Goal: Transaction & Acquisition: Download file/media

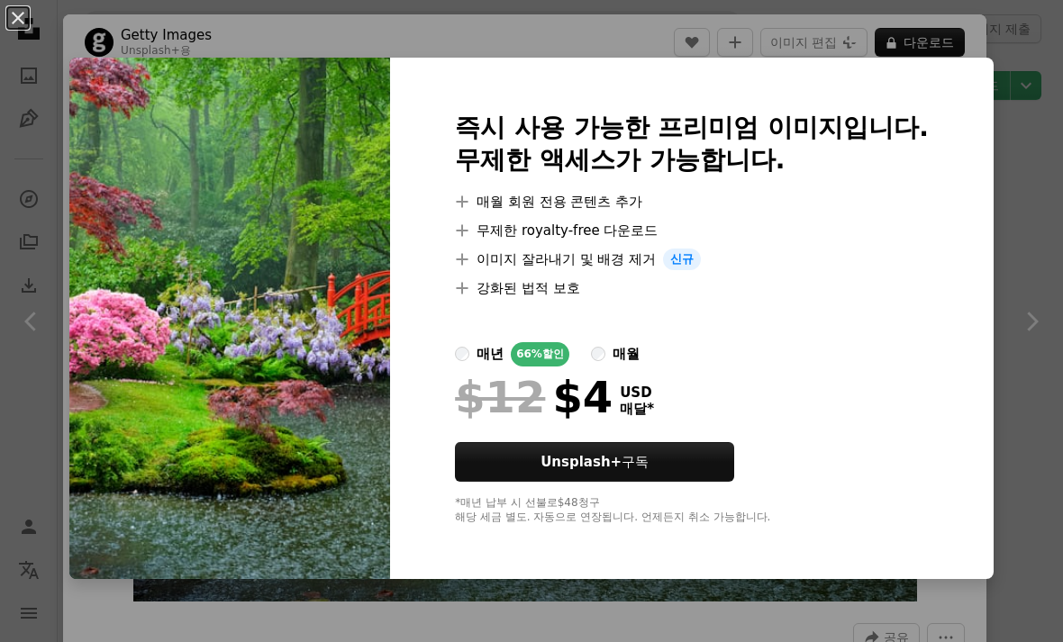
scroll to position [1458, 0]
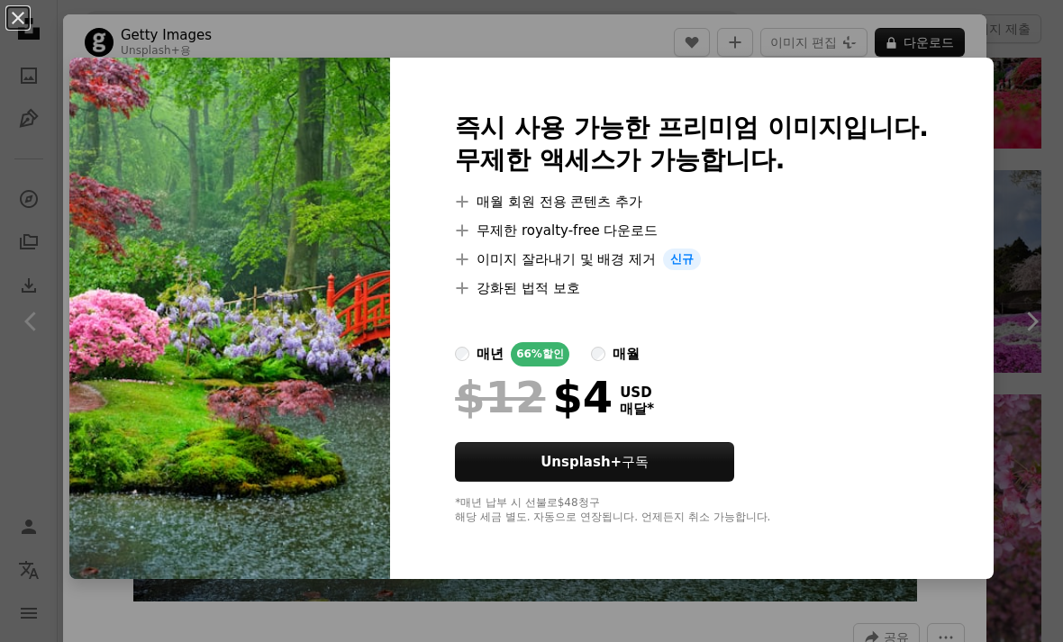
click at [1023, 123] on div "An X shape 즉시 사용 가능한 프리미엄 이미지입니다. 무제한 액세스가 가능합니다. A plus sign 매월 회원 전용 콘텐츠 추가 A…" at bounding box center [531, 321] width 1063 height 642
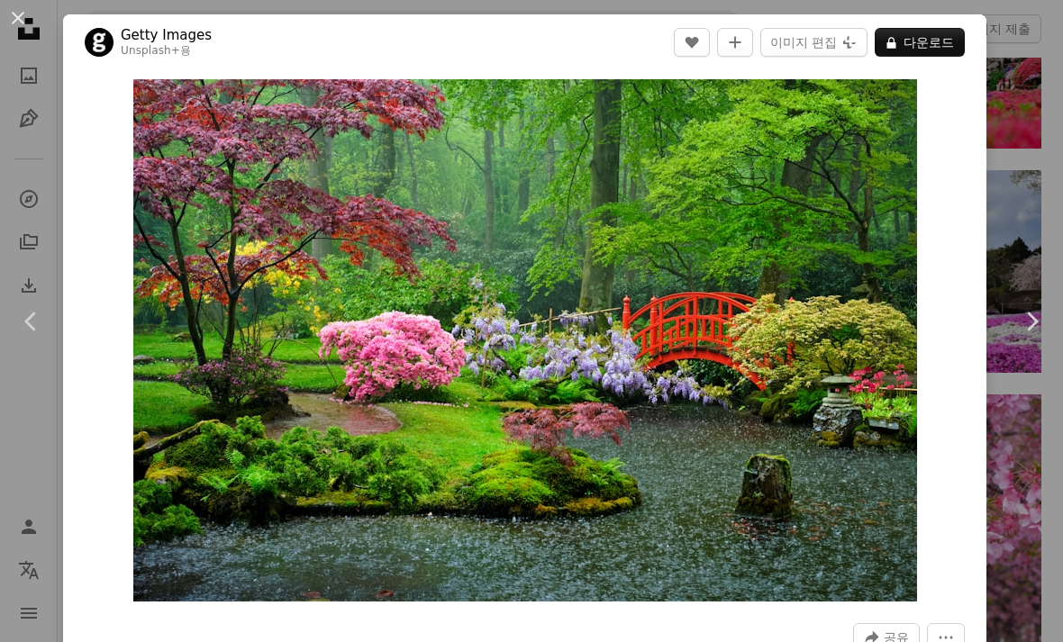
click at [1018, 168] on div "An X shape Chevron left Chevron right Getty Images Unsplash+ 용 A heart A plus s…" at bounding box center [531, 321] width 1063 height 642
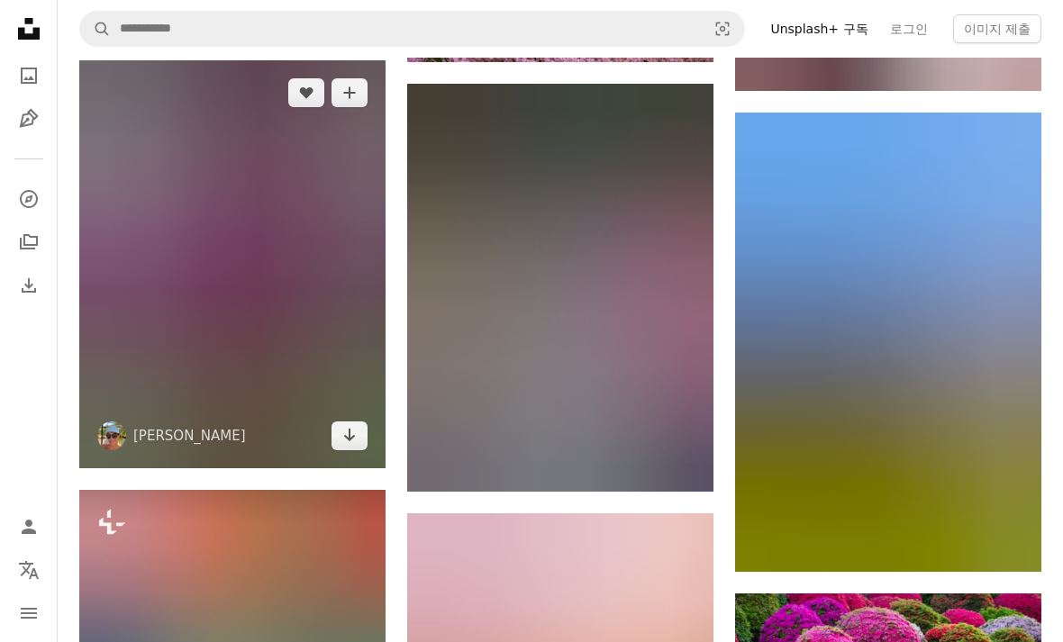
scroll to position [3603, 0]
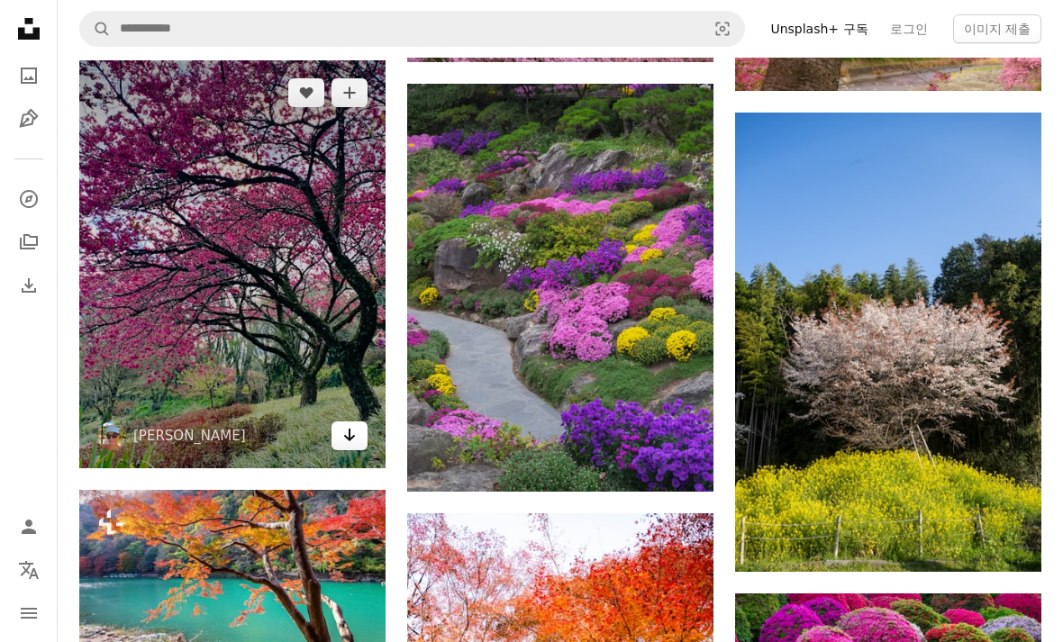
click at [364, 424] on link "Arrow pointing down" at bounding box center [349, 435] width 36 height 29
click at [338, 421] on link "Arrow pointing down" at bounding box center [349, 435] width 36 height 29
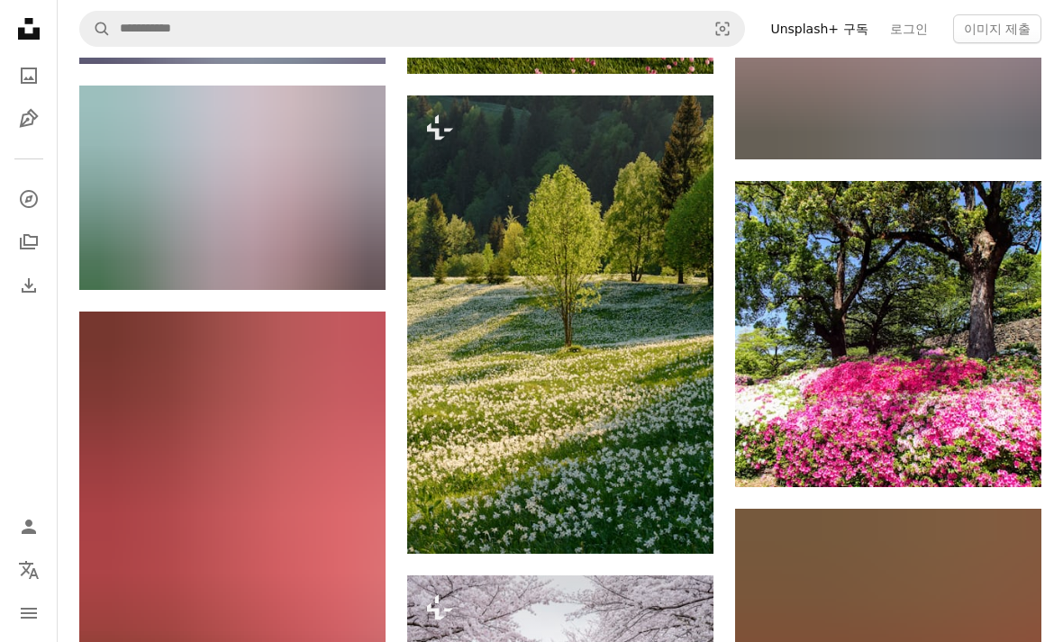
scroll to position [6362, 0]
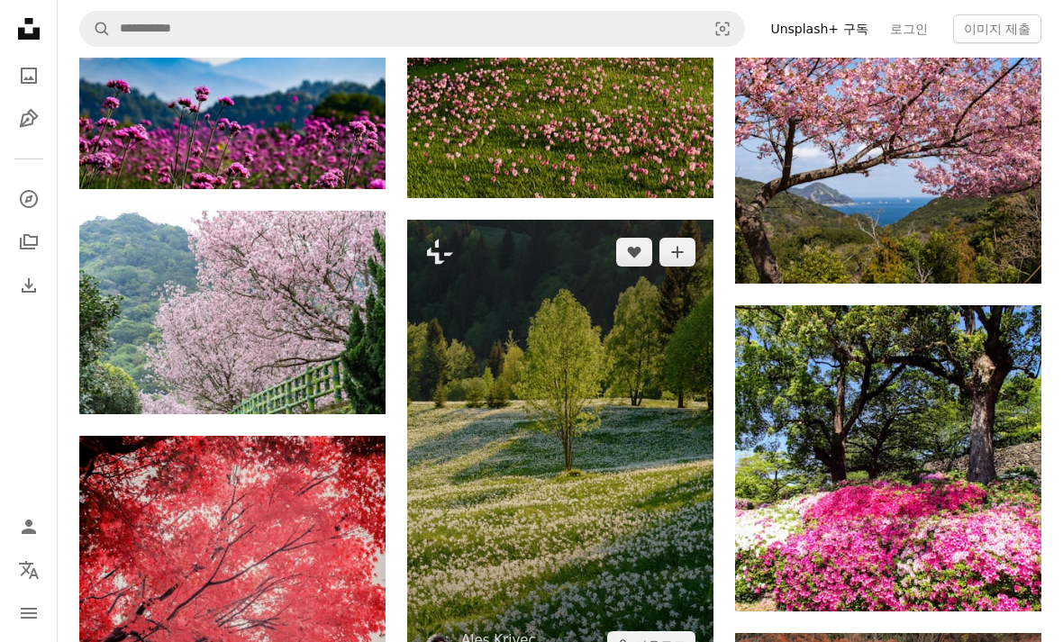
click at [657, 551] on img at bounding box center [560, 450] width 306 height 458
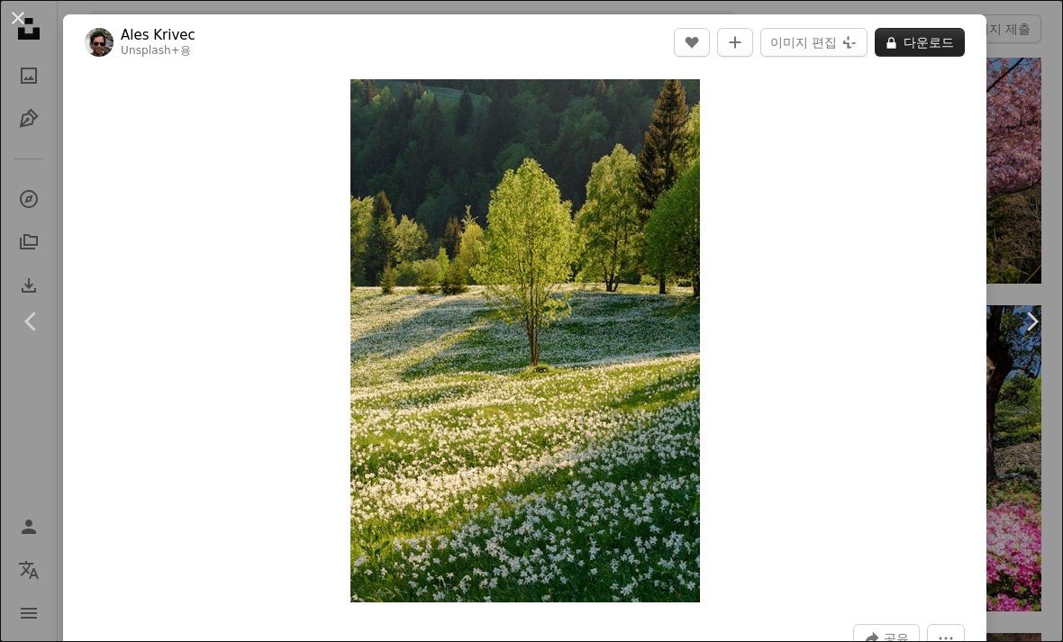
click at [941, 43] on button "A lock 다운로드" at bounding box center [919, 42] width 90 height 29
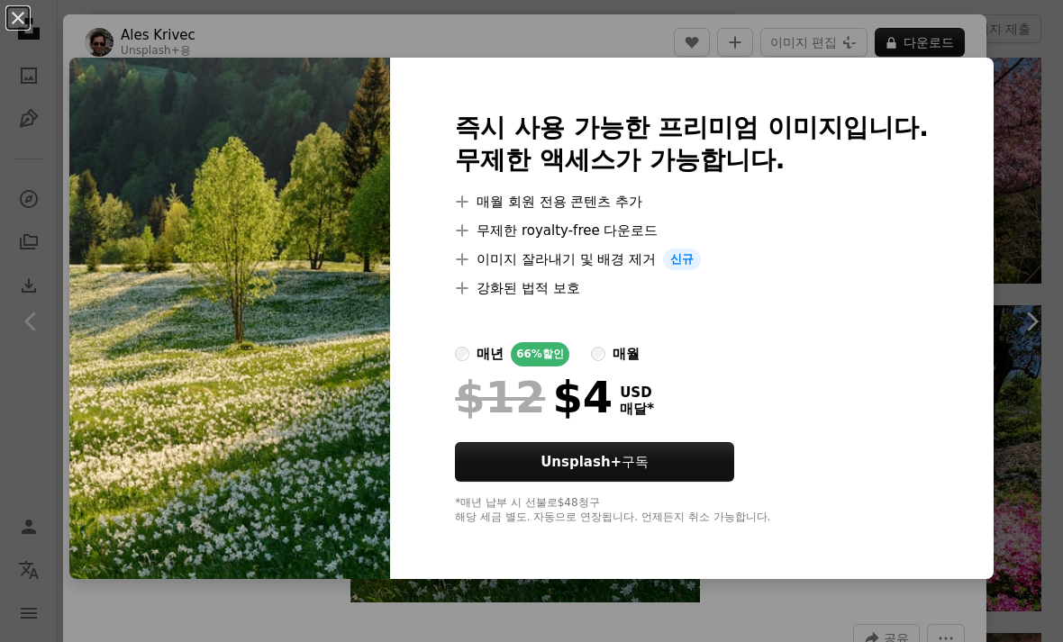
click at [1003, 124] on div "An X shape 즉시 사용 가능한 프리미엄 이미지입니다. 무제한 액세스가 가능합니다. A plus sign 매월 회원 전용 콘텐츠 추가 A…" at bounding box center [531, 321] width 1063 height 642
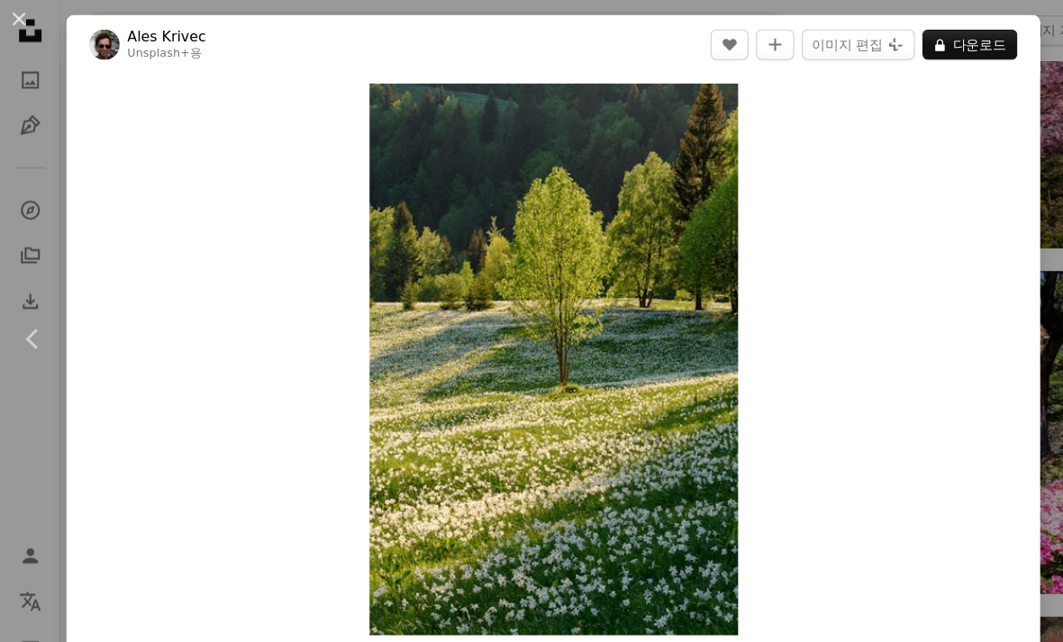
scroll to position [6280, 0]
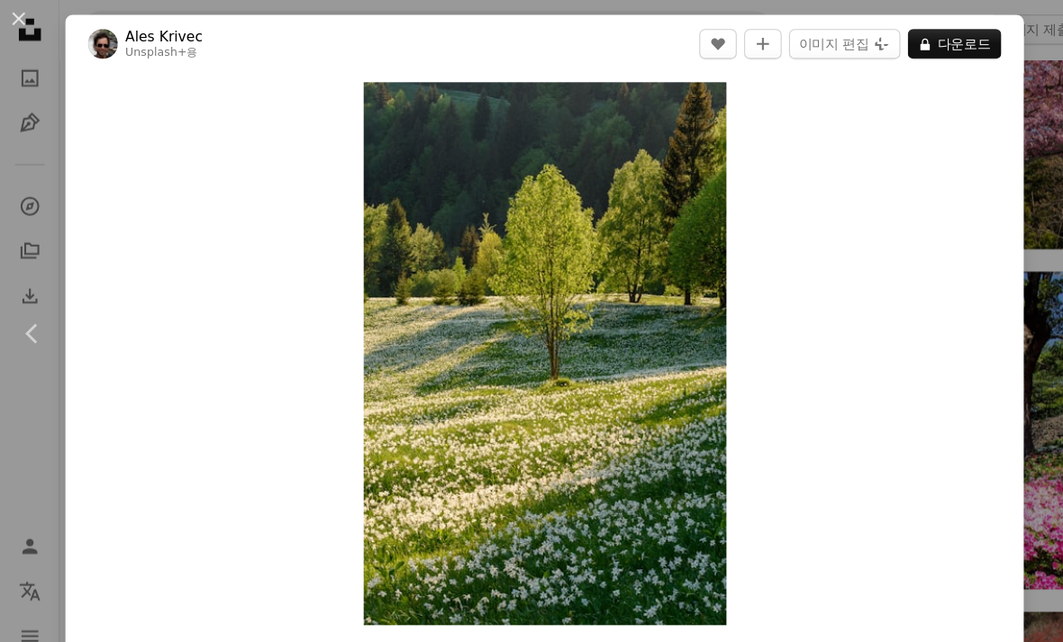
click at [1019, 309] on link "Chevron right" at bounding box center [1031, 321] width 63 height 173
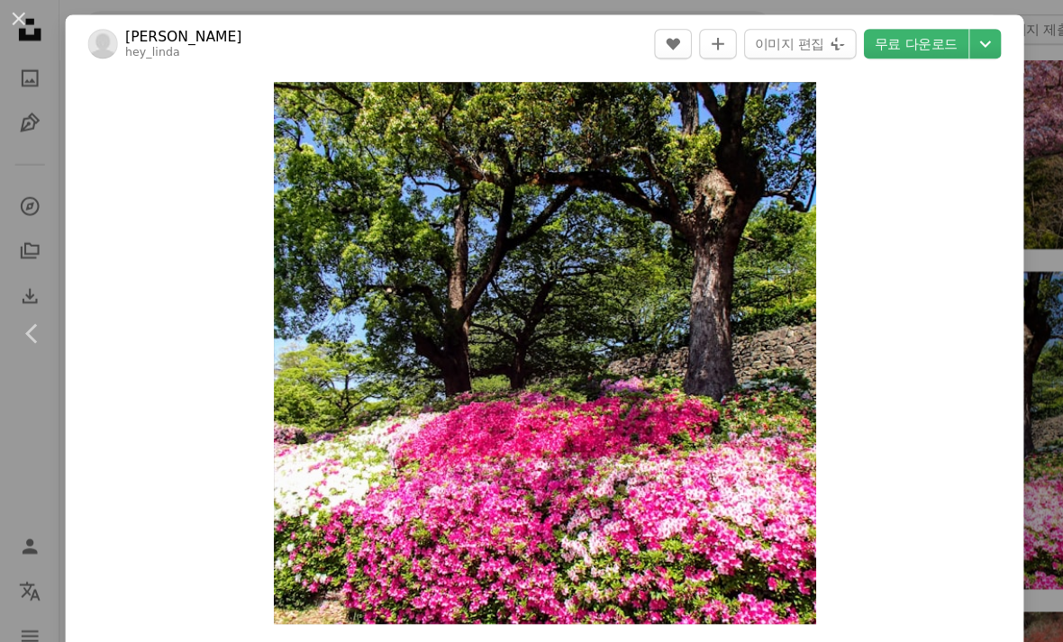
click at [40, 432] on div "An X shape Chevron left Chevron right LINDA hey_linda A heart A plus sign 이미지 편…" at bounding box center [531, 321] width 1063 height 642
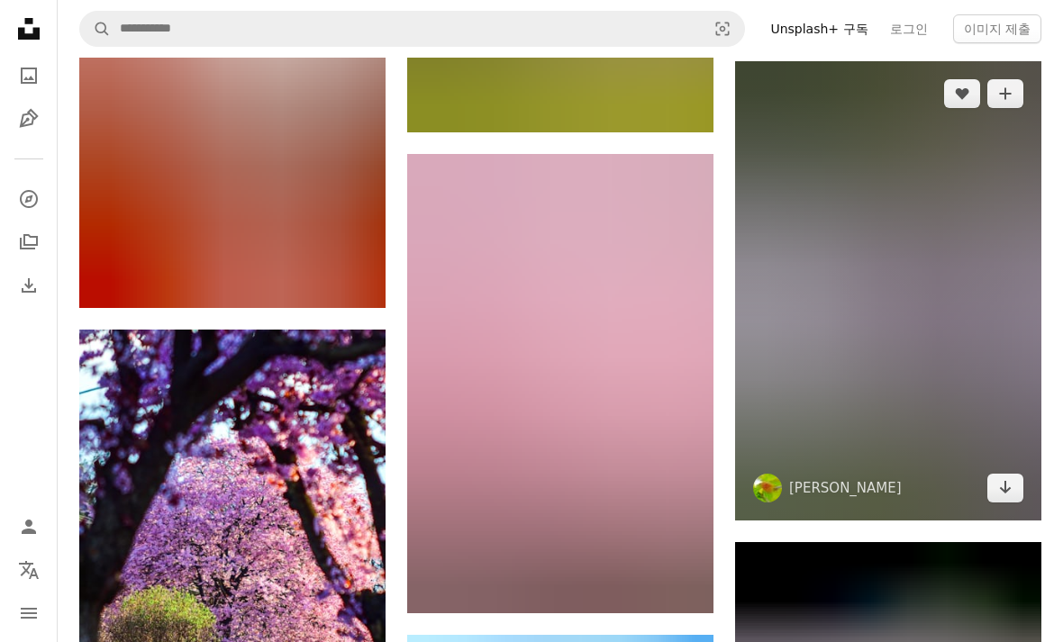
scroll to position [12658, 0]
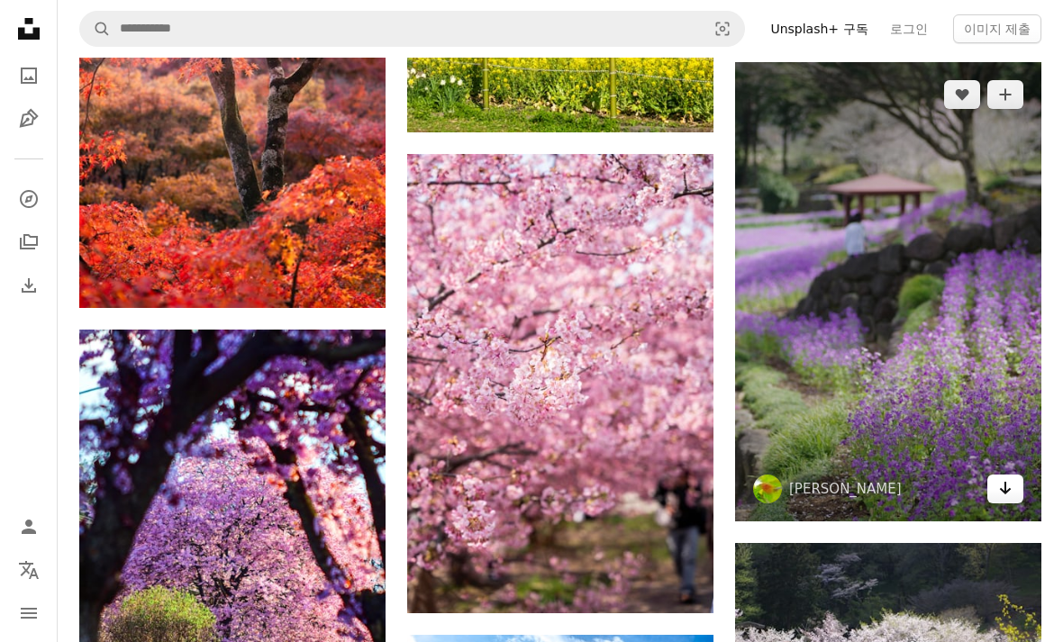
click at [1017, 476] on link "Arrow pointing down" at bounding box center [1005, 489] width 36 height 29
click at [1011, 477] on icon "Arrow pointing down" at bounding box center [1005, 488] width 14 height 22
click at [1007, 483] on icon "Arrow pointing down" at bounding box center [1005, 488] width 14 height 22
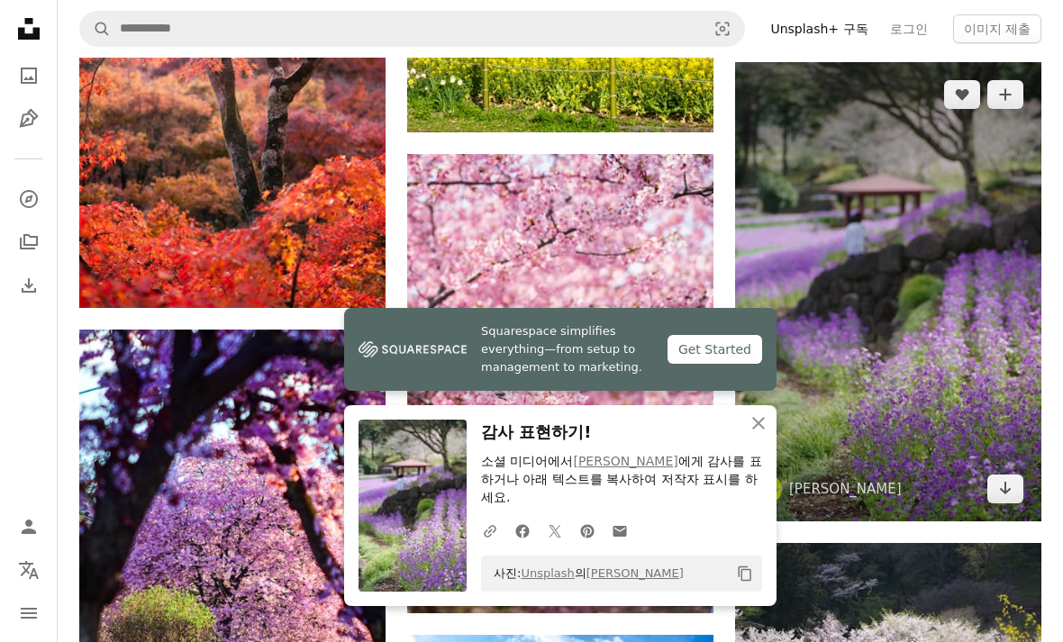
click at [778, 439] on img at bounding box center [888, 291] width 306 height 459
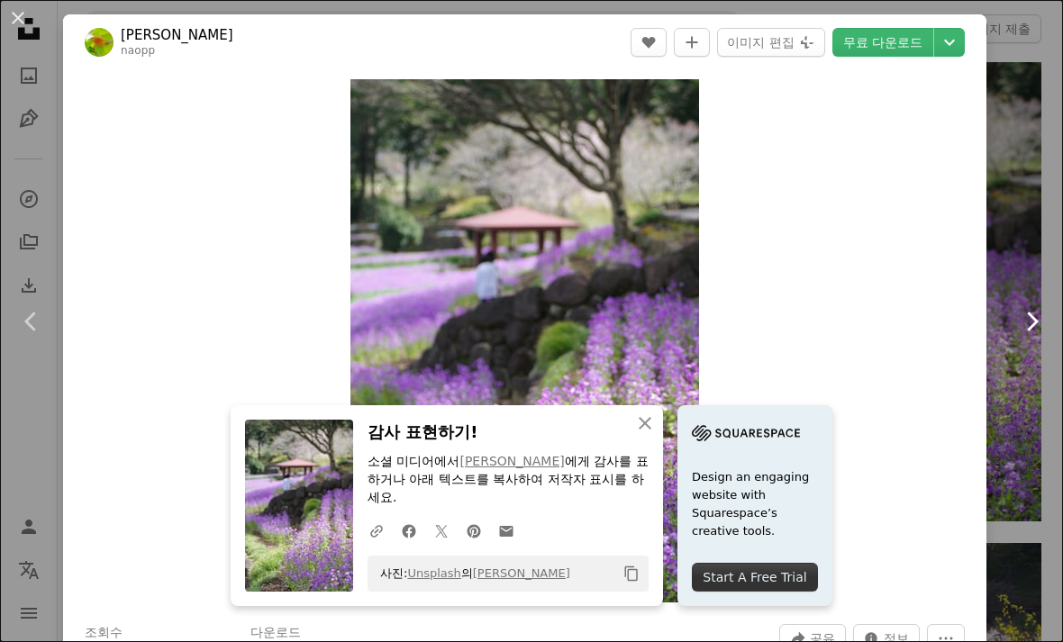
click at [1032, 252] on link "Chevron right" at bounding box center [1031, 321] width 63 height 173
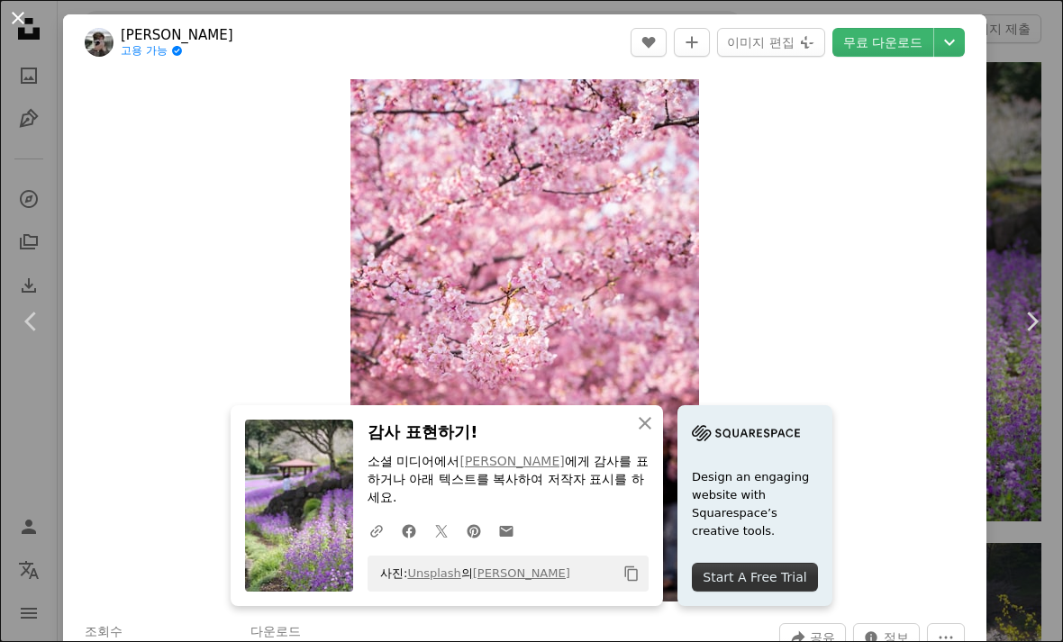
click at [29, 29] on button "An X shape" at bounding box center [18, 18] width 22 height 22
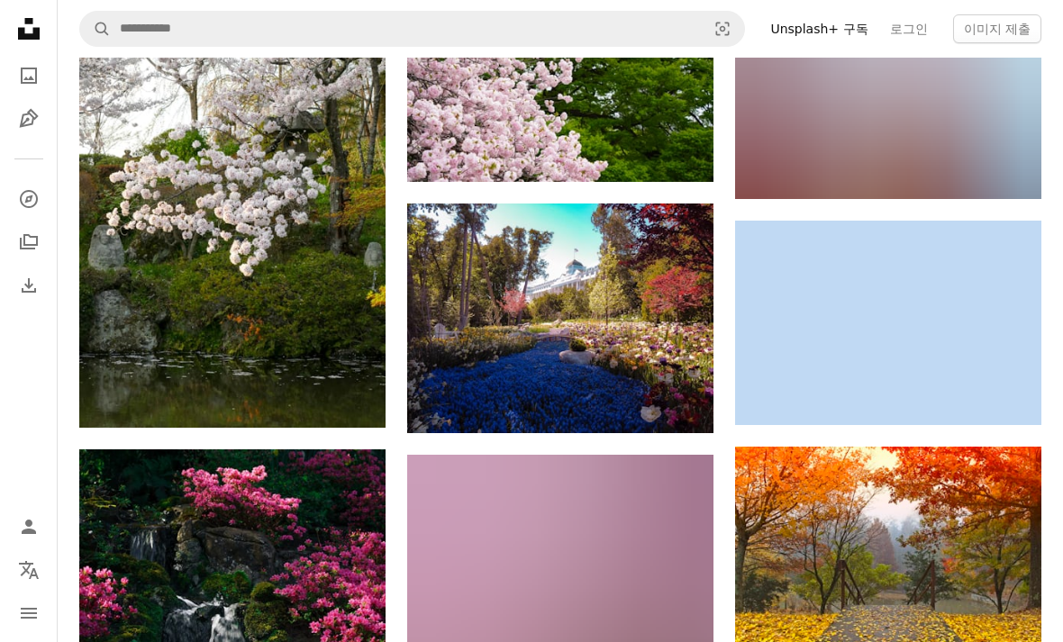
scroll to position [17306, 0]
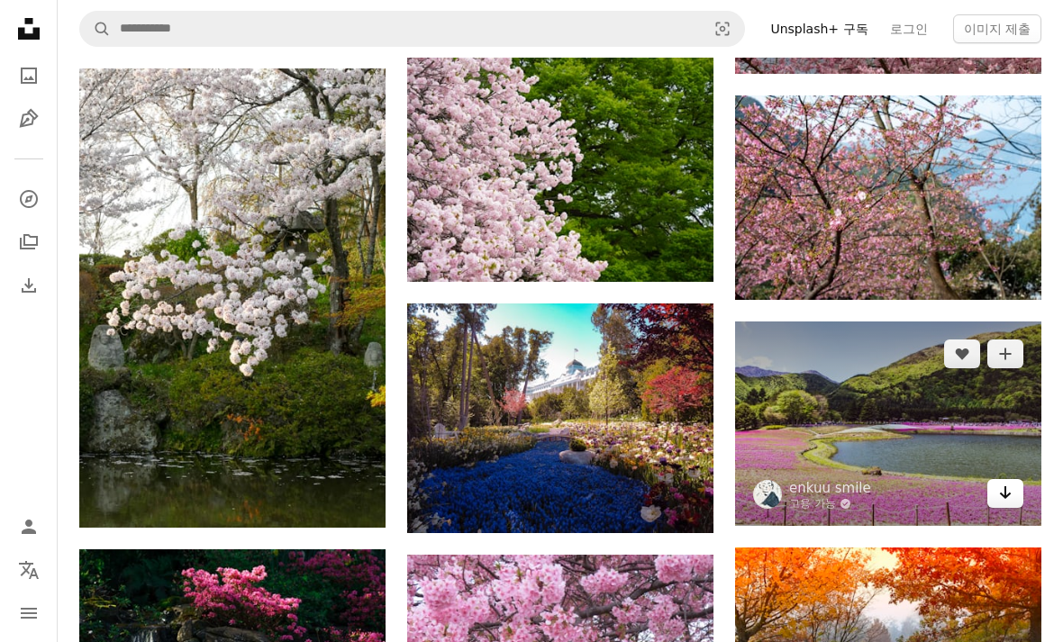
click at [1001, 482] on icon "Arrow pointing down" at bounding box center [1005, 493] width 14 height 22
click at [1008, 490] on link "Arrow pointing down" at bounding box center [1005, 493] width 36 height 29
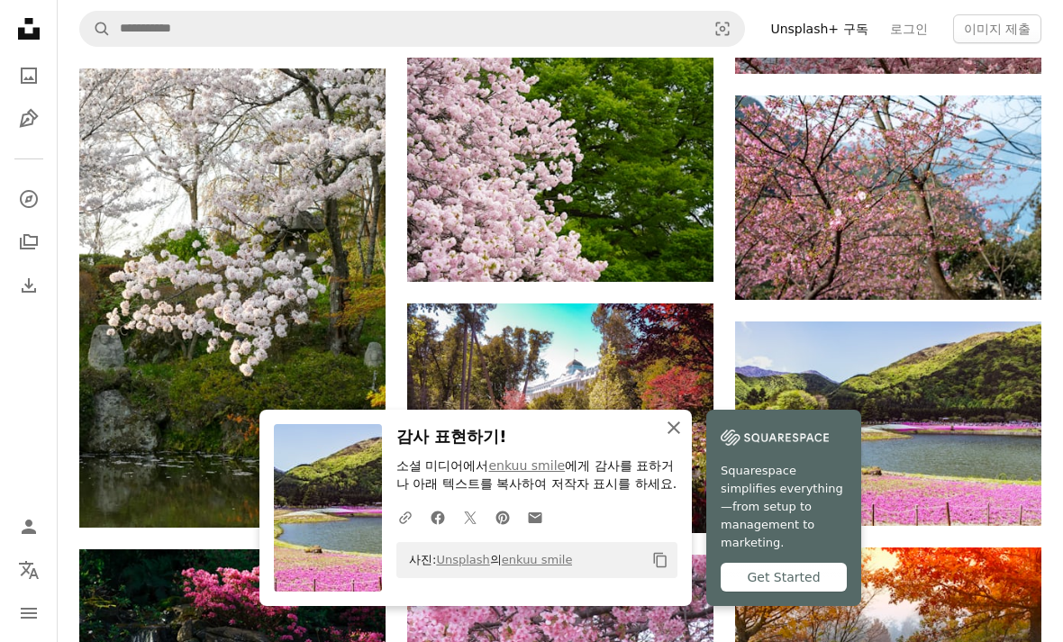
click at [661, 437] on button "An X shape 닫기" at bounding box center [674, 428] width 36 height 36
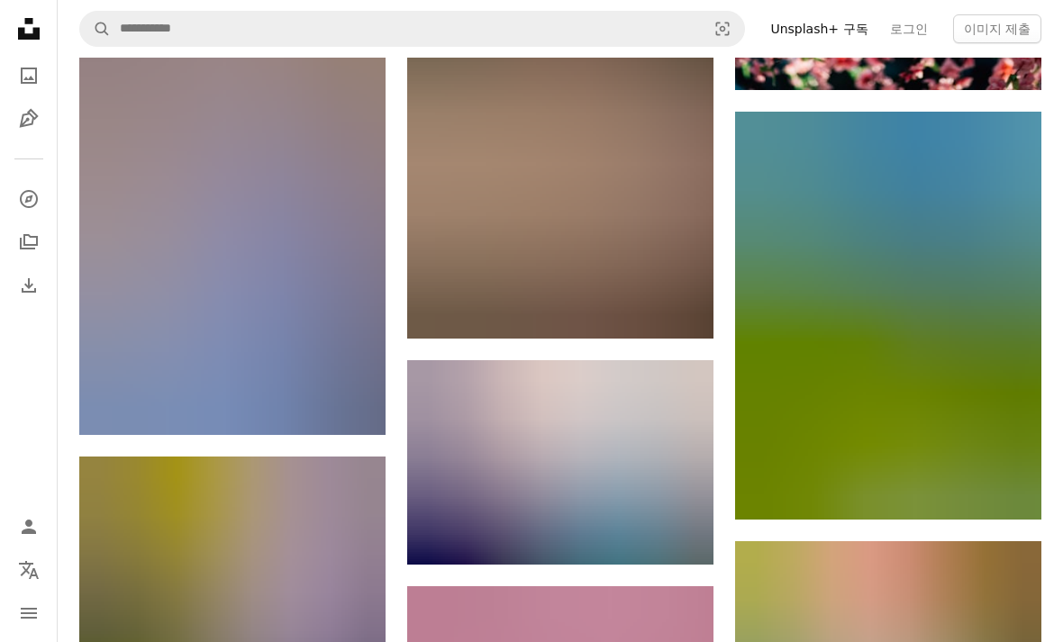
scroll to position [23660, 0]
